Goal: Use online tool/utility: Utilize a website feature to perform a specific function

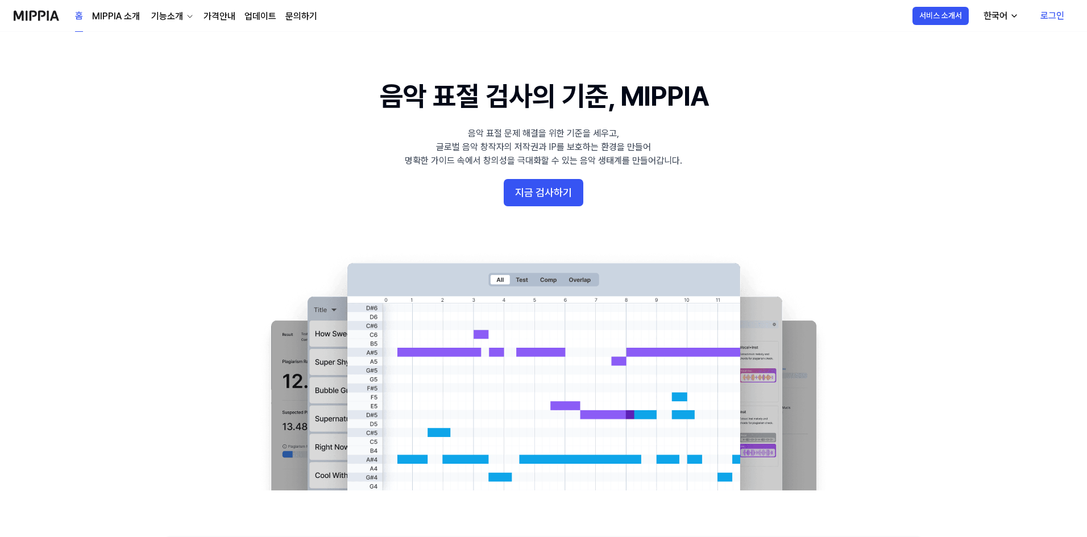
click at [1059, 15] on link "로그인" at bounding box center [1052, 16] width 42 height 32
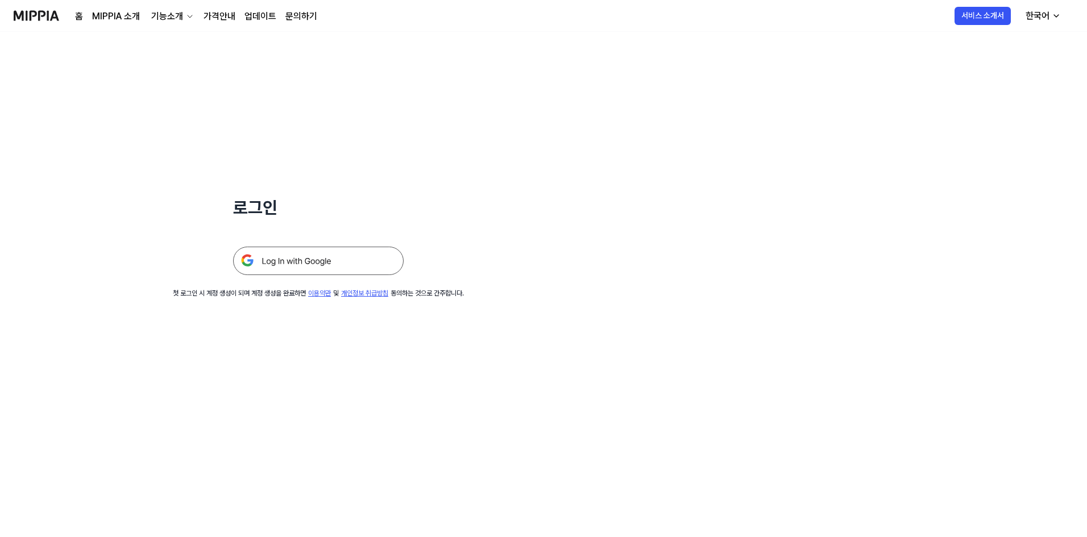
click at [336, 252] on img at bounding box center [318, 261] width 171 height 28
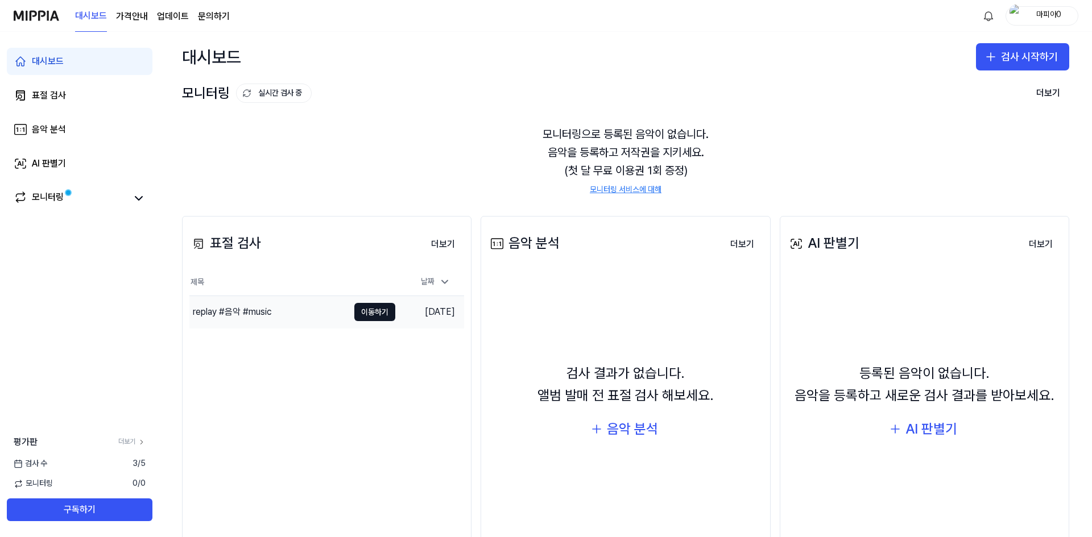
click at [284, 310] on div "replay #음악 #music" at bounding box center [268, 312] width 159 height 32
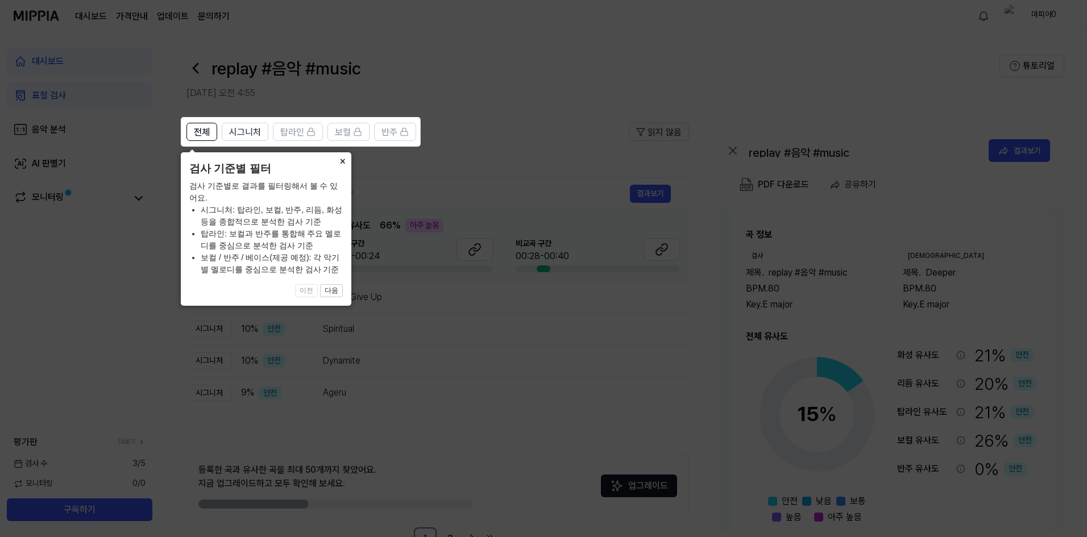
click at [341, 161] on button "×" at bounding box center [342, 160] width 18 height 16
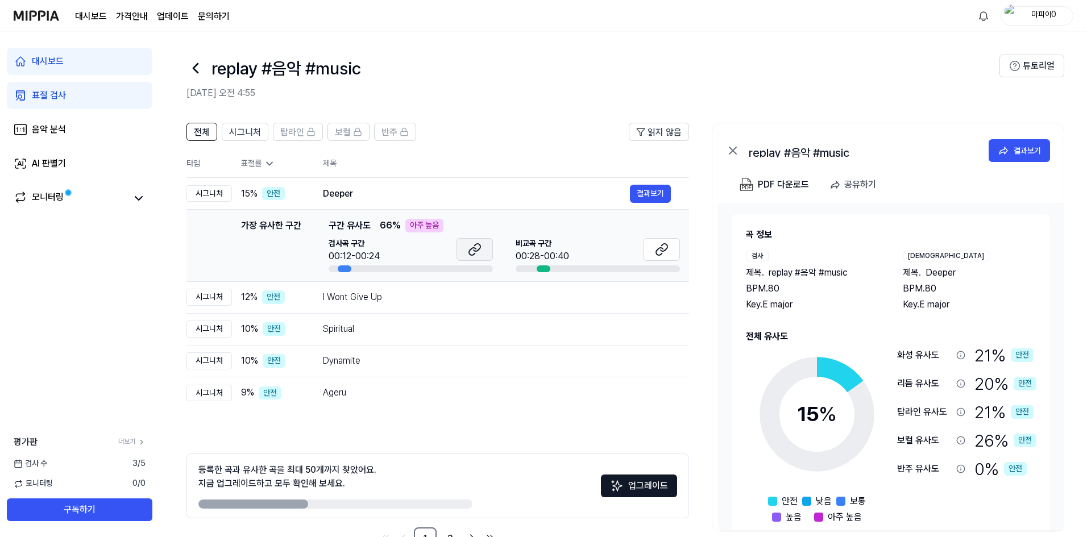
click at [460, 256] on button at bounding box center [475, 249] width 36 height 23
click at [658, 243] on icon at bounding box center [662, 250] width 14 height 14
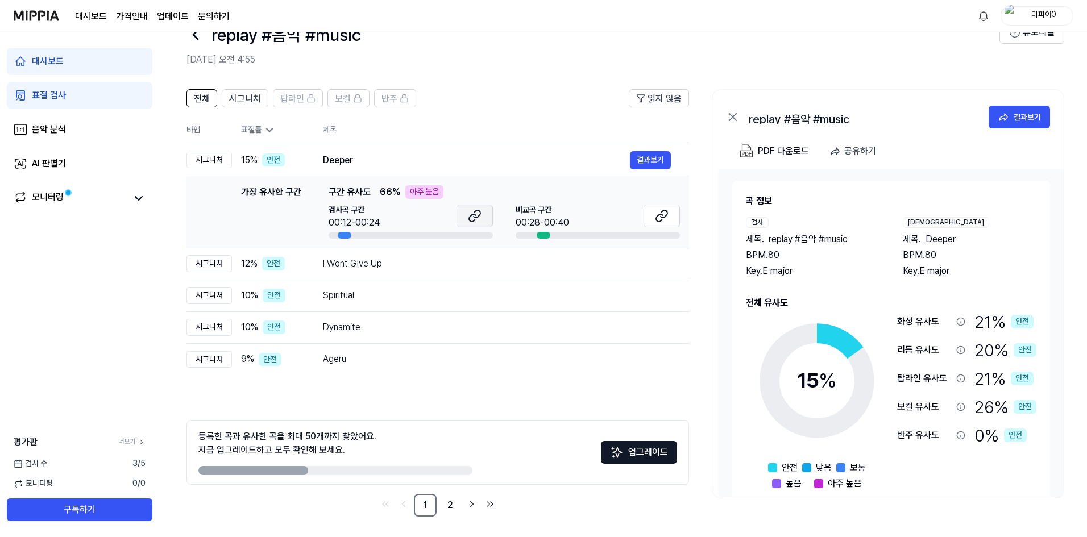
scroll to position [36, 0]
